Goal: Task Accomplishment & Management: Use online tool/utility

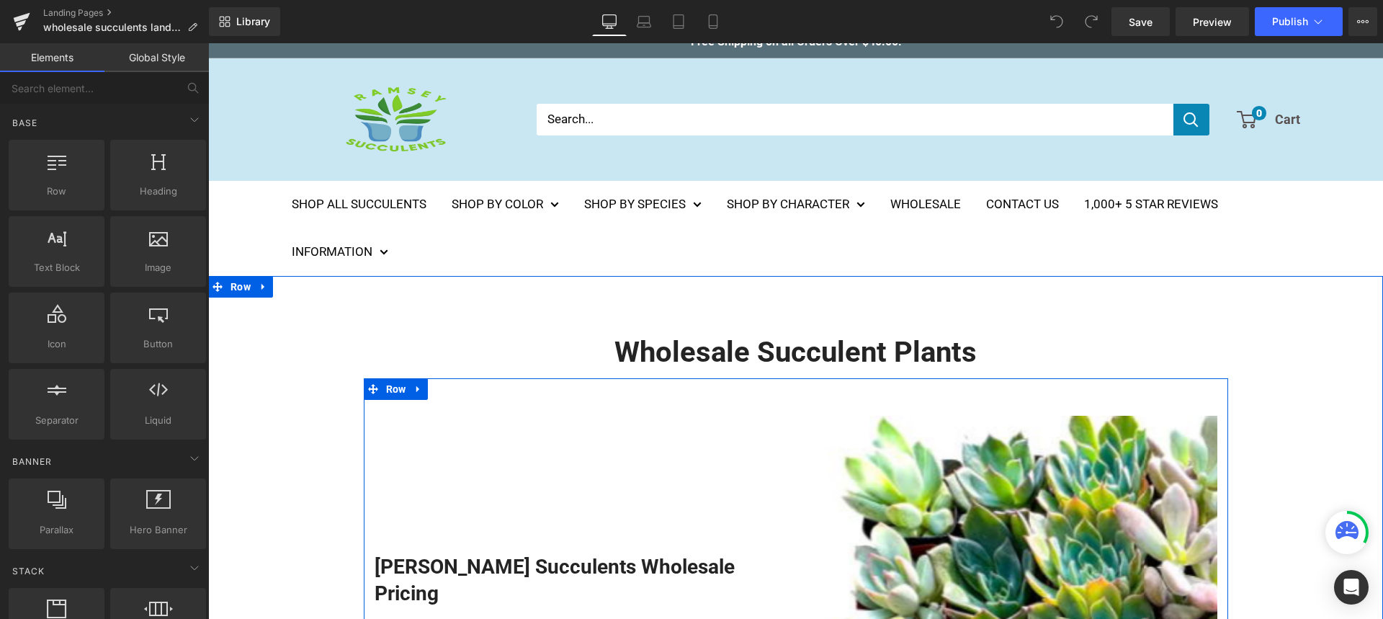
scroll to position [186, 0]
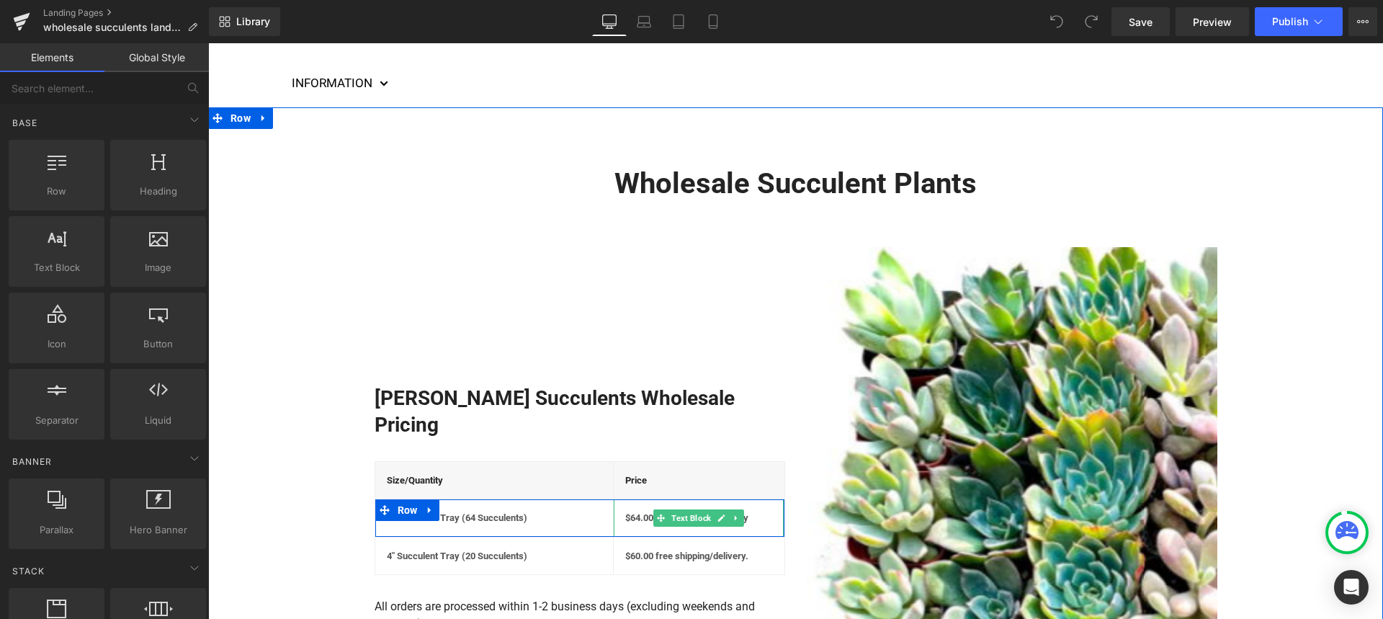
click at [638, 512] on strong "$64.00, free shipping/delivery" at bounding box center [686, 517] width 123 height 11
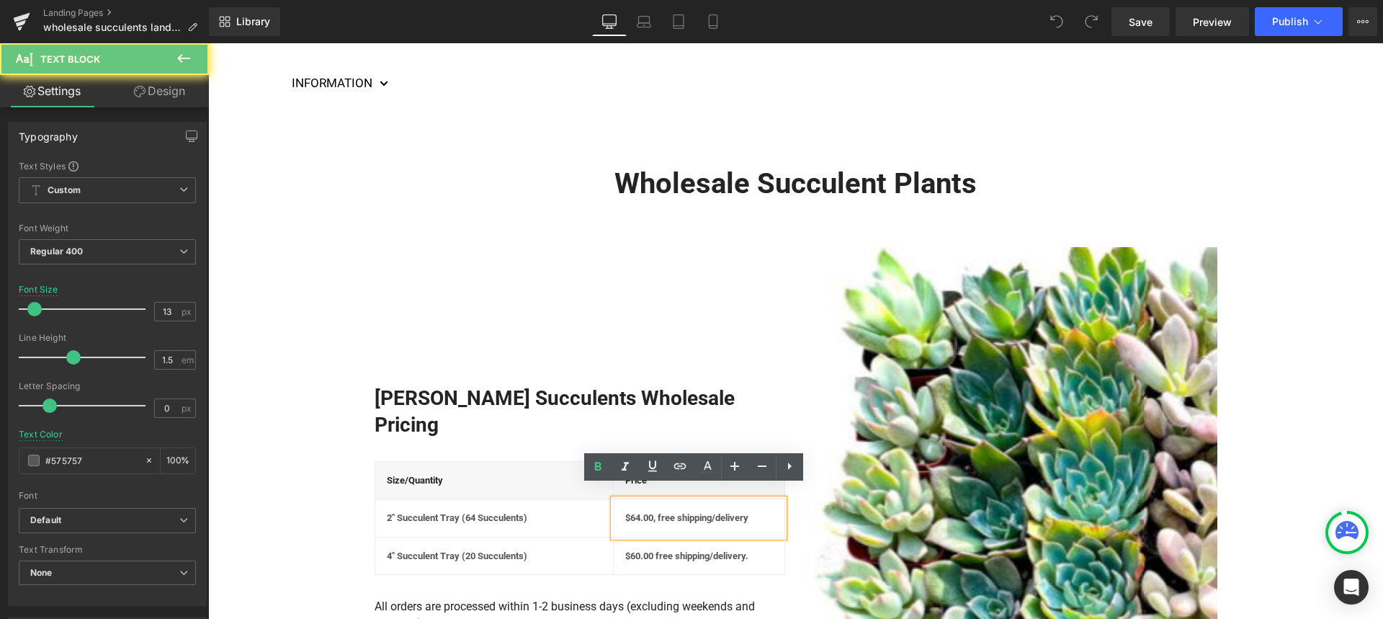
click at [636, 512] on strong "$64.00, free shipping/delivery" at bounding box center [686, 517] width 123 height 11
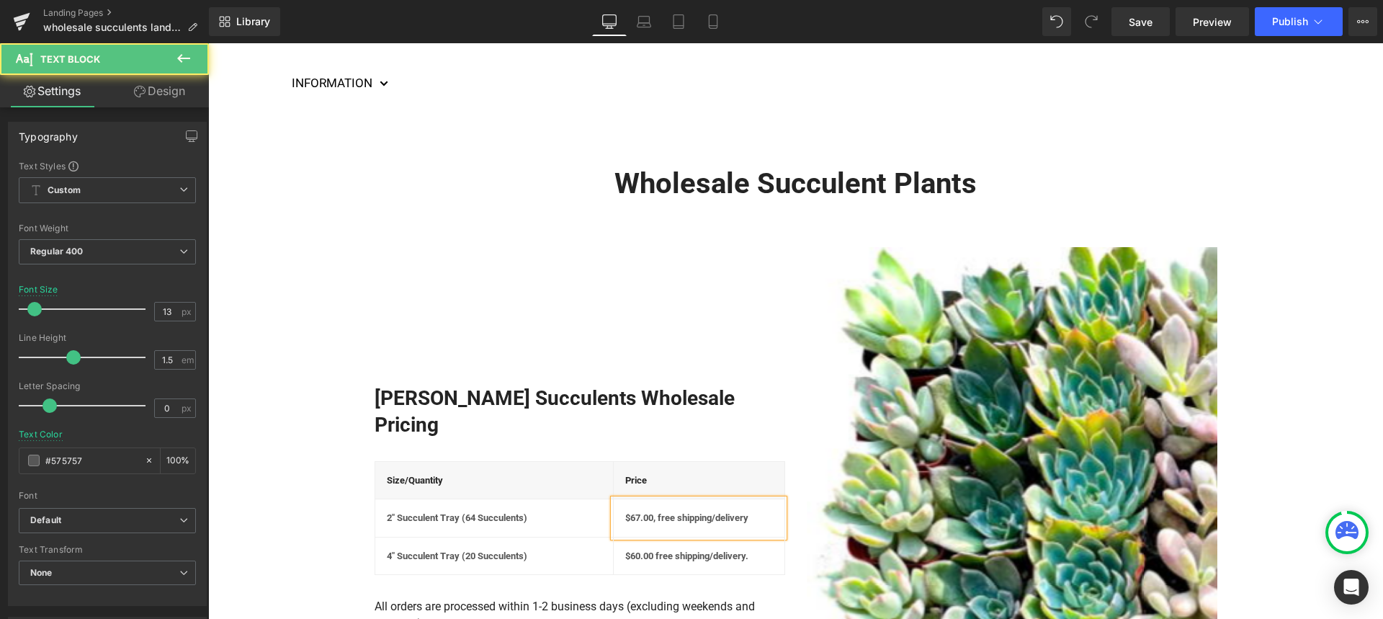
click at [646, 512] on strong "$67.00, free shipping/delivery" at bounding box center [686, 517] width 123 height 11
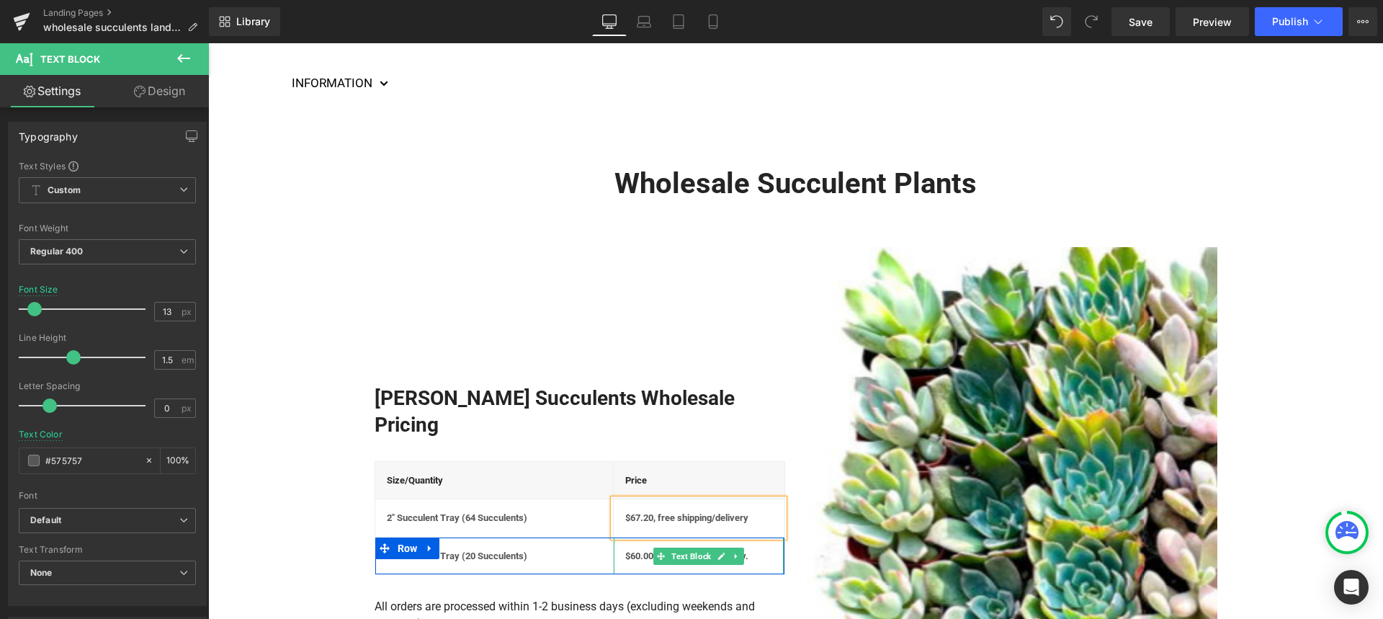
click at [634, 550] on strong "$60.00 free shipping/delivery." at bounding box center [686, 555] width 123 height 11
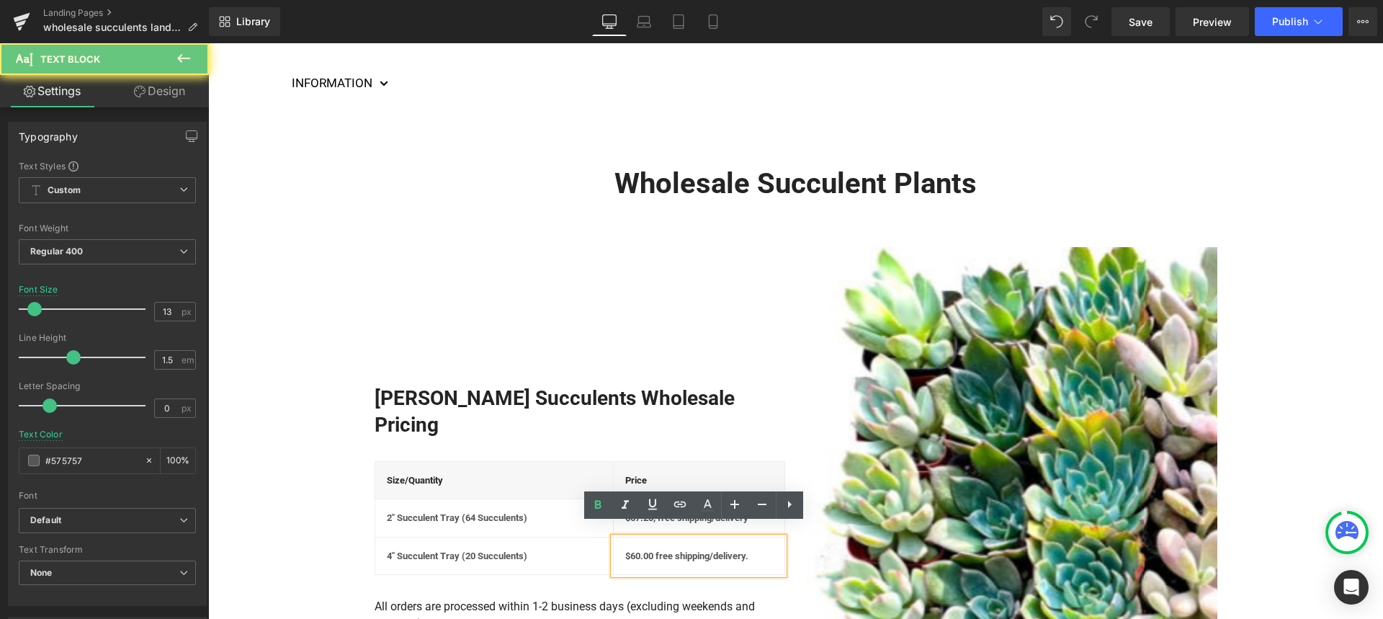
click at [637, 550] on strong "$60.00 free shipping/delivery." at bounding box center [686, 555] width 123 height 11
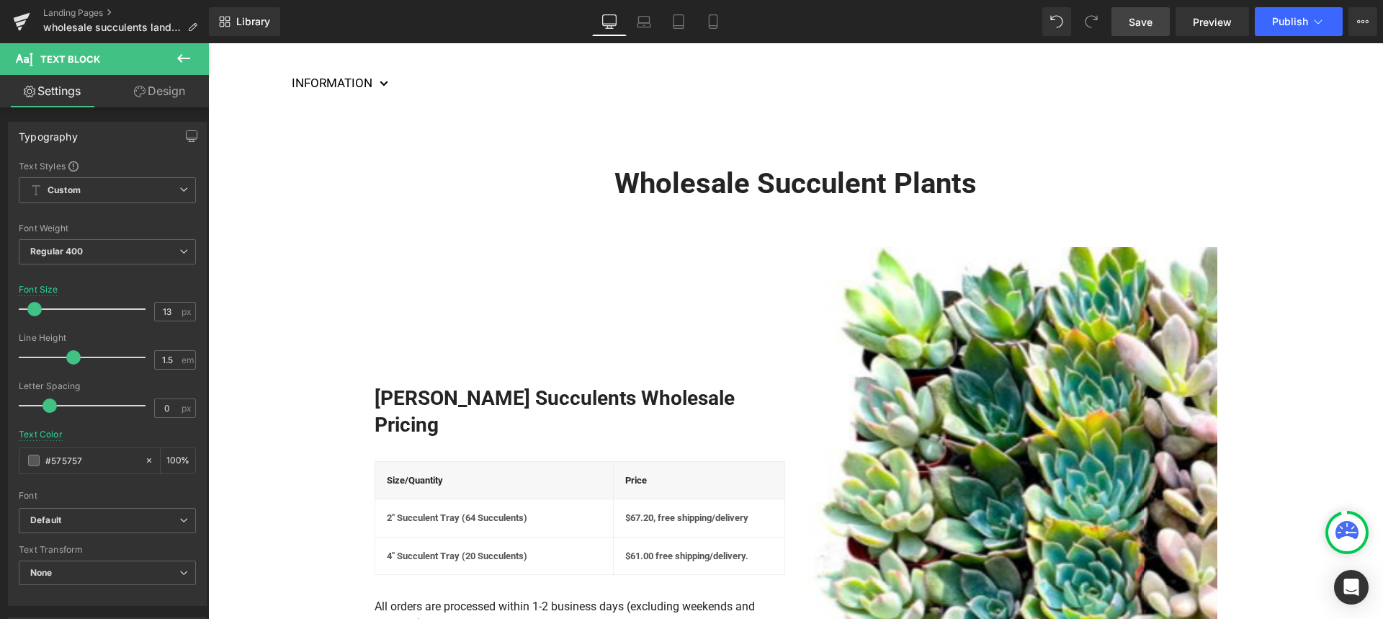
click at [1159, 30] on link "Save" at bounding box center [1140, 21] width 58 height 29
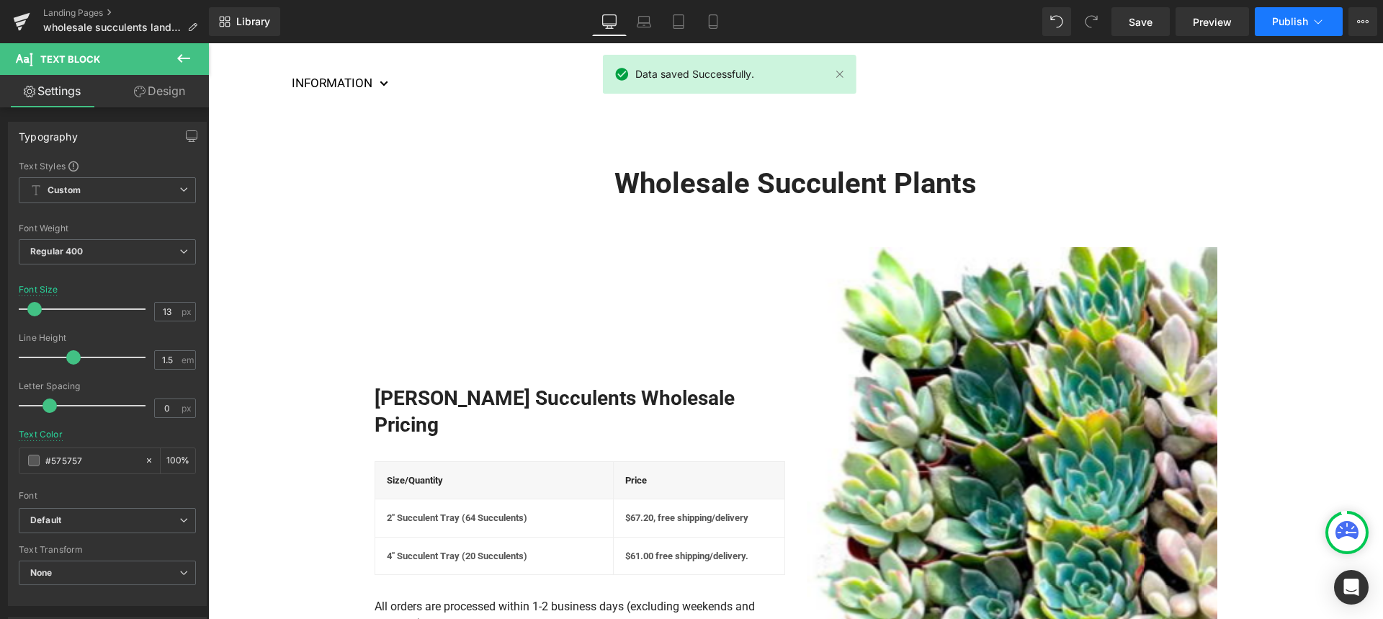
click at [1273, 23] on span "Publish" at bounding box center [1290, 22] width 36 height 12
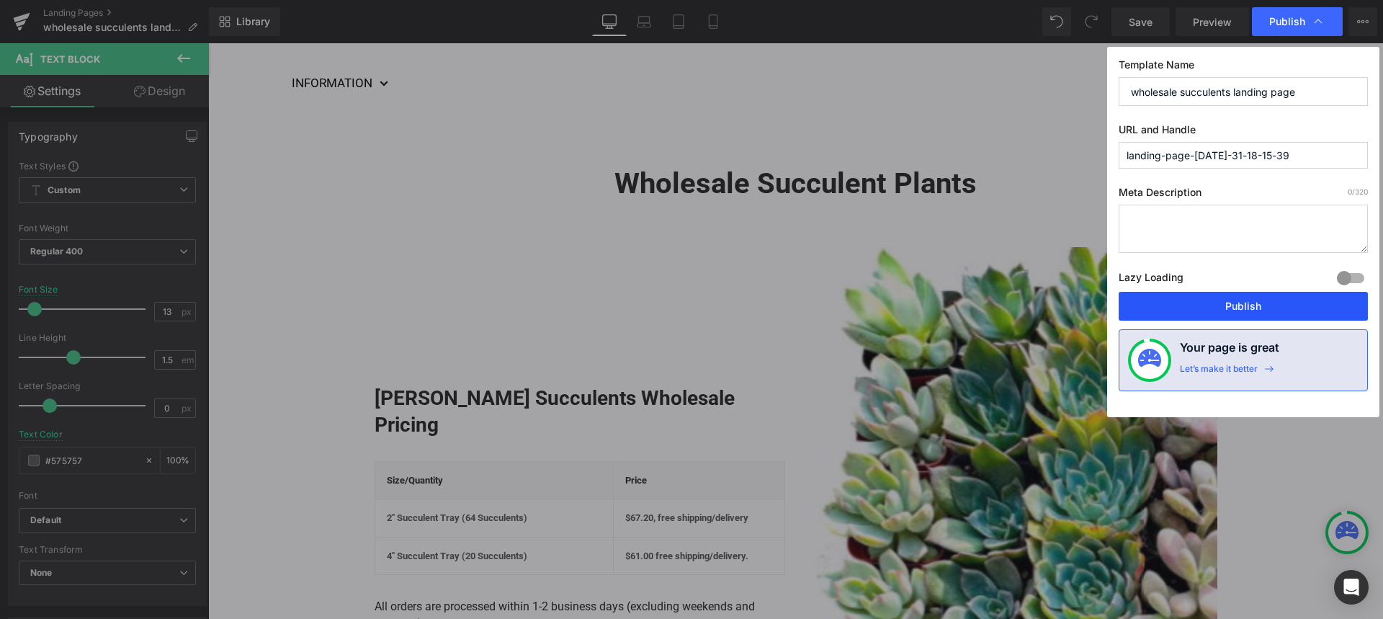
click at [1234, 310] on button "Publish" at bounding box center [1242, 306] width 249 height 29
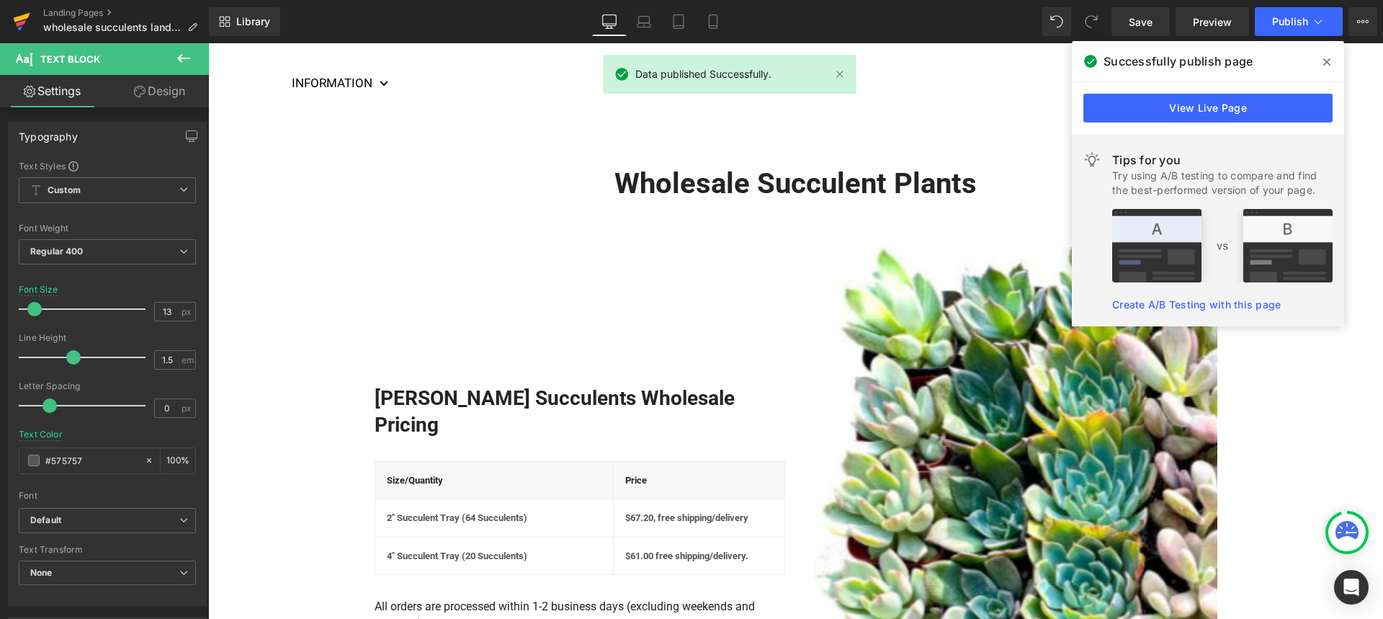
click at [30, 22] on link at bounding box center [21, 21] width 43 height 43
